Goal: Book appointment/travel/reservation

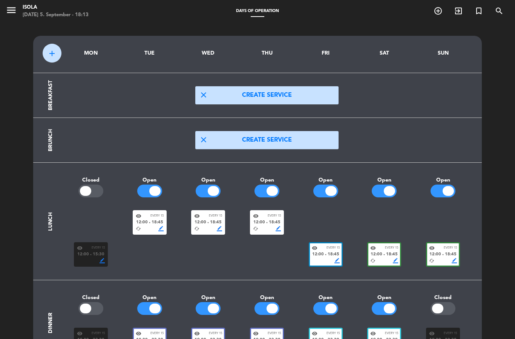
click at [16, 7] on icon "menu" at bounding box center [11, 10] width 11 height 11
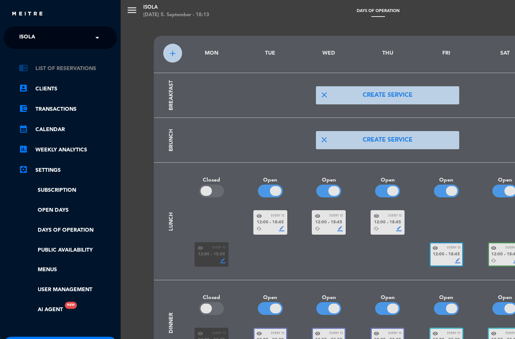
click at [64, 73] on link "chrome_reader_mode List of Reservations" at bounding box center [68, 68] width 98 height 9
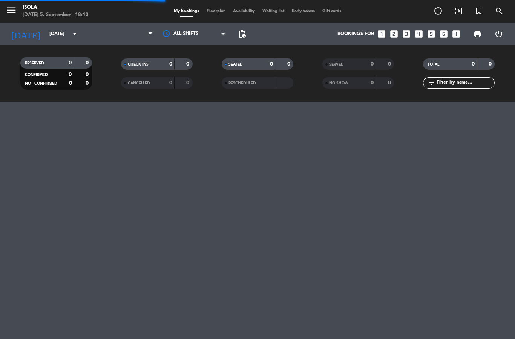
select select "dinner"
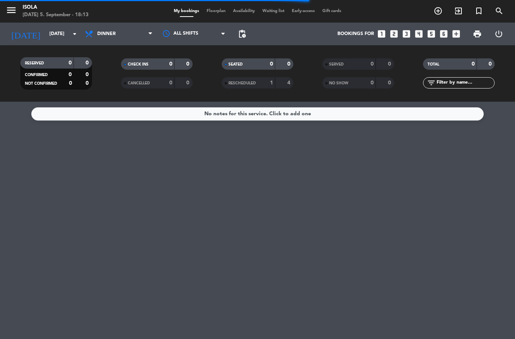
click at [215, 10] on span "Floorplan" at bounding box center [216, 11] width 26 height 4
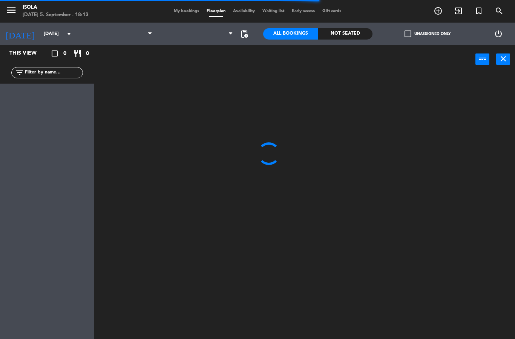
select select "dinner"
select select
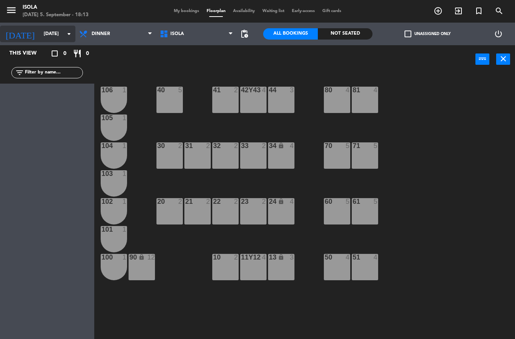
click at [58, 40] on input "[DATE]" at bounding box center [72, 34] width 64 height 13
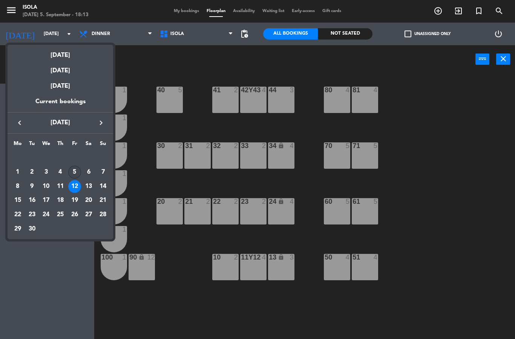
click at [74, 166] on div "5" at bounding box center [74, 172] width 13 height 13
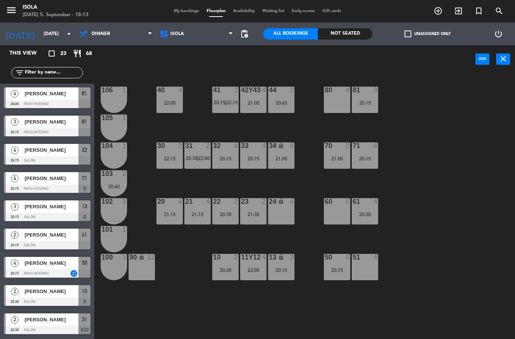
click at [285, 159] on div "21:00" at bounding box center [281, 158] width 26 height 5
click at [343, 137] on div "40 4 22:00 42y43 4 21:00 41 2 20:15 | 22:15 44 2 20:45 80 4 81 3 20:15 106 1 10…" at bounding box center [307, 207] width 415 height 266
click at [283, 107] on div "44 2 20:45" at bounding box center [281, 100] width 26 height 26
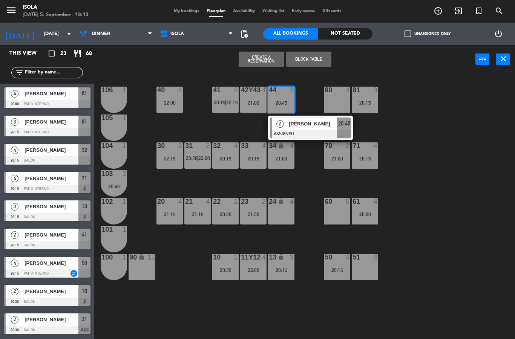
click at [374, 64] on div "Create a Reservation Block Table power_input close" at bounding box center [284, 59] width 381 height 29
click at [247, 109] on div "42y43 4 21:00" at bounding box center [253, 100] width 26 height 26
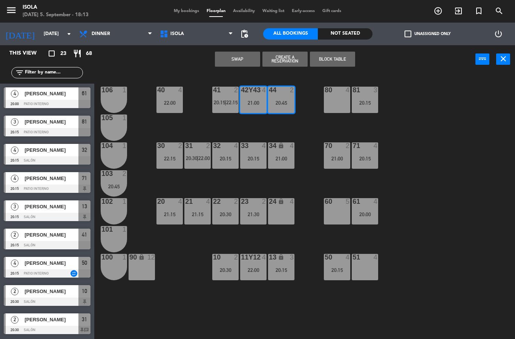
click at [380, 67] on div "Swap Create a Reservation Block Table power_input close" at bounding box center [284, 59] width 381 height 29
click at [374, 73] on div "Swap Create a Reservation Block Table power_input close" at bounding box center [284, 59] width 381 height 29
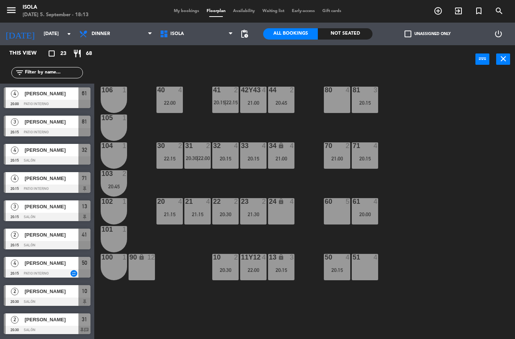
click at [388, 79] on div "40 4 22:00 42y43 4 21:00 41 2 20:15 | 22:15 44 2 20:45 80 4 81 3 20:15 106 1 10…" at bounding box center [307, 207] width 415 height 266
click at [243, 119] on div "40 4 22:00 42y43 4 21:00 41 2 20:15 | 22:15 44 2 20:45 80 4 81 3 20:15 106 1 10…" at bounding box center [307, 207] width 415 height 266
click at [254, 110] on div "42y43 4 21:00" at bounding box center [253, 100] width 26 height 26
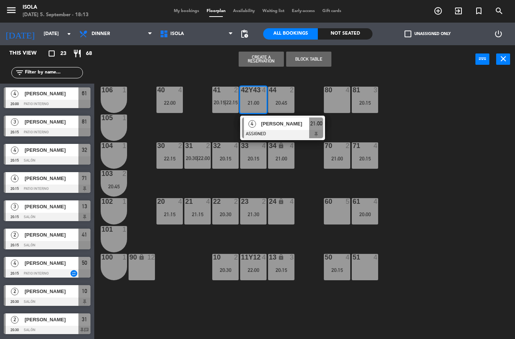
click at [378, 54] on div "Create a Reservation Block Table power_input close" at bounding box center [284, 59] width 381 height 29
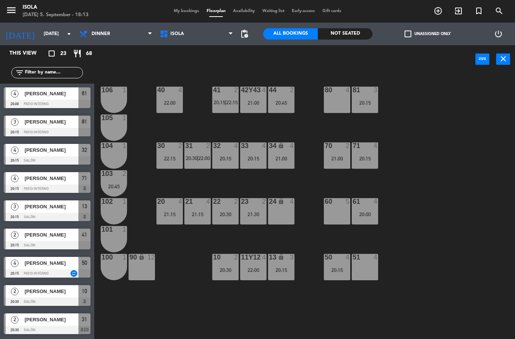
click at [407, 112] on div "40 4 22:00 42y43 4 21:00 41 2 20:15 | 22:15 44 2 20:45 80 4 81 3 20:15 106 1 10…" at bounding box center [307, 207] width 415 height 266
click at [368, 271] on div "51 4" at bounding box center [365, 267] width 26 height 26
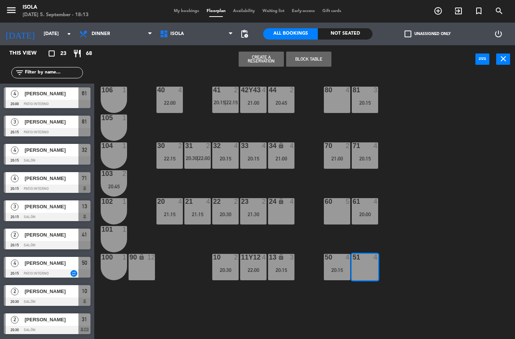
click at [336, 219] on div "60 5" at bounding box center [337, 211] width 26 height 26
click at [339, 104] on div "80 4" at bounding box center [337, 100] width 26 height 26
click at [341, 104] on div "80 4" at bounding box center [337, 100] width 26 height 26
click at [339, 96] on div "80 4" at bounding box center [337, 100] width 26 height 26
click at [291, 212] on div "24 lock 4" at bounding box center [281, 211] width 26 height 26
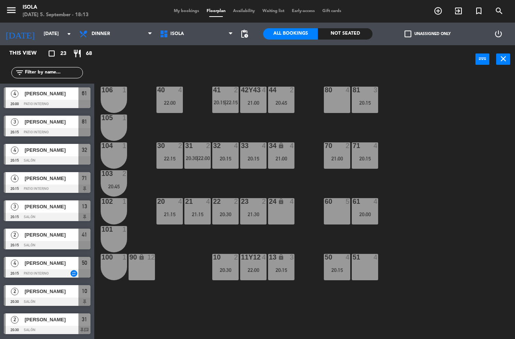
click at [400, 144] on div "40 4 22:00 42y43 4 21:00 41 2 20:15 | 22:15 44 2 20:45 80 4 81 3 20:15 106 1 10…" at bounding box center [307, 207] width 415 height 266
click at [169, 100] on div "22:00" at bounding box center [169, 102] width 26 height 5
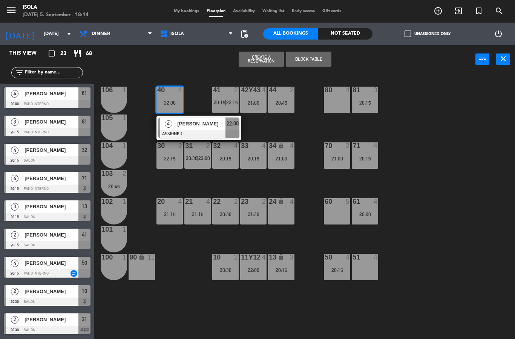
click at [424, 131] on div "40 4 22:00 4 [PERSON_NAME] ASSIGNED 22:00 42y43 4 21:00 41 2 20:15 | 22:15 44 2…" at bounding box center [307, 207] width 415 height 266
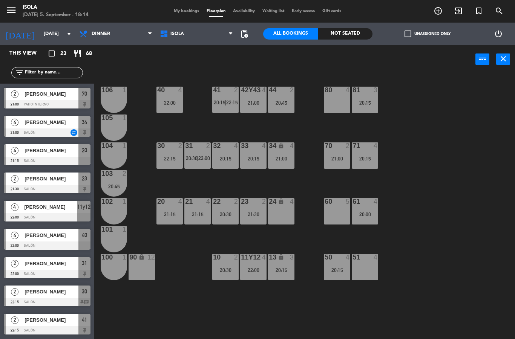
click at [285, 100] on div "20:45" at bounding box center [281, 102] width 26 height 5
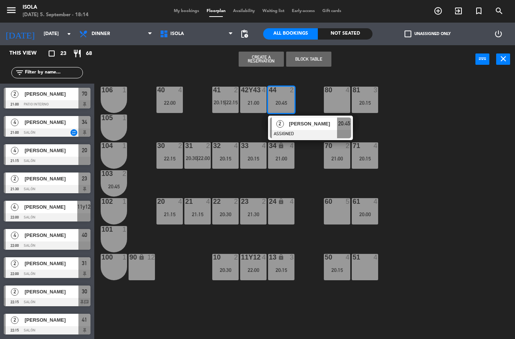
click at [424, 93] on div "40 4 22:00 42y43 4 21:00 41 2 20:15 | 22:15 44 2 20:45 2 [PERSON_NAME] ASSIGNED…" at bounding box center [307, 207] width 415 height 266
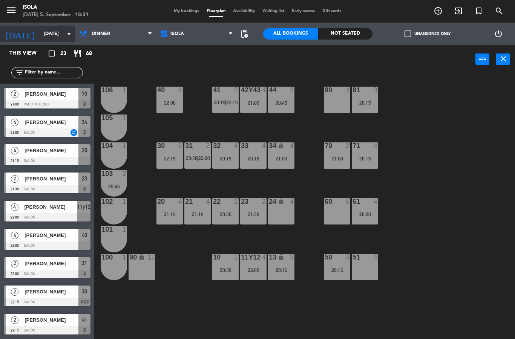
click at [49, 34] on input "[DATE]" at bounding box center [72, 34] width 64 height 13
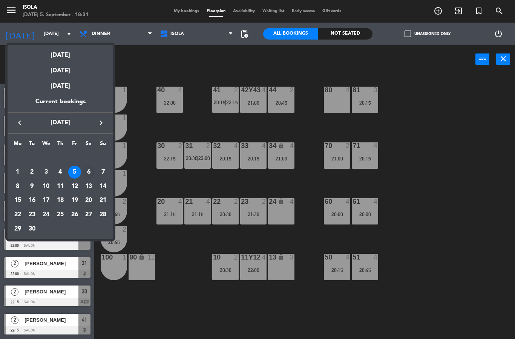
click at [87, 172] on div "6" at bounding box center [88, 172] width 13 height 13
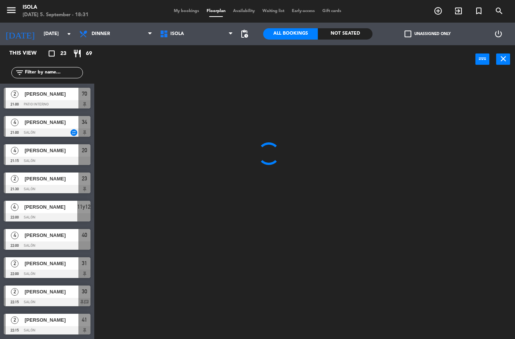
scroll to position [0, 0]
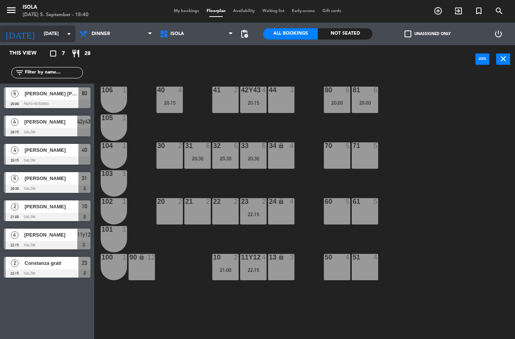
click at [51, 38] on input "[DATE]" at bounding box center [72, 34] width 64 height 13
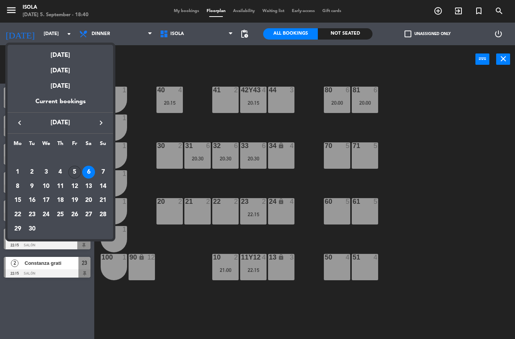
click at [77, 175] on div "5" at bounding box center [74, 172] width 13 height 13
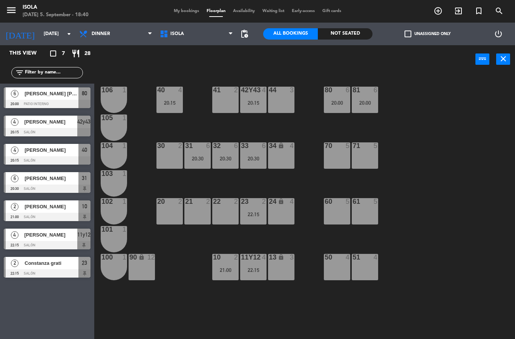
type input "[DATE]"
